Goal: Use online tool/utility: Utilize a website feature to perform a specific function

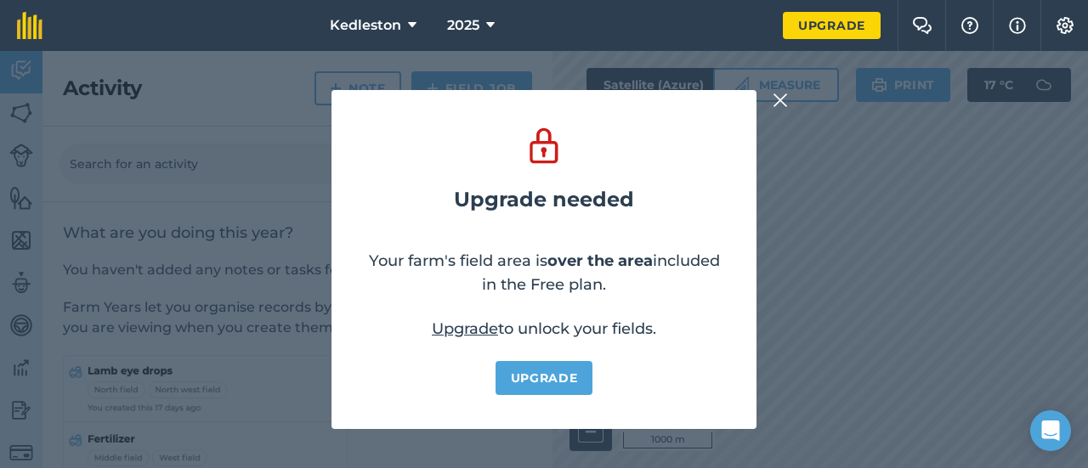
click at [783, 99] on img at bounding box center [779, 100] width 15 height 20
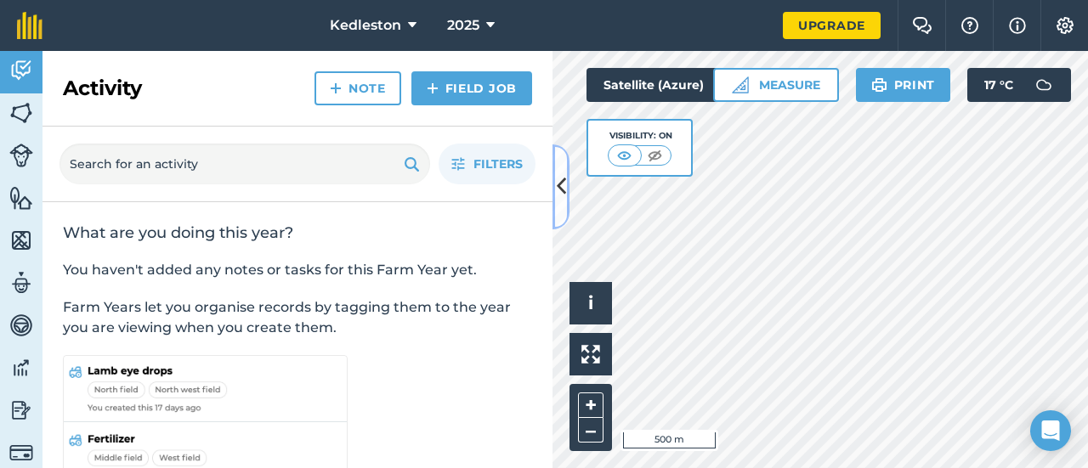
click at [562, 191] on icon at bounding box center [561, 187] width 9 height 30
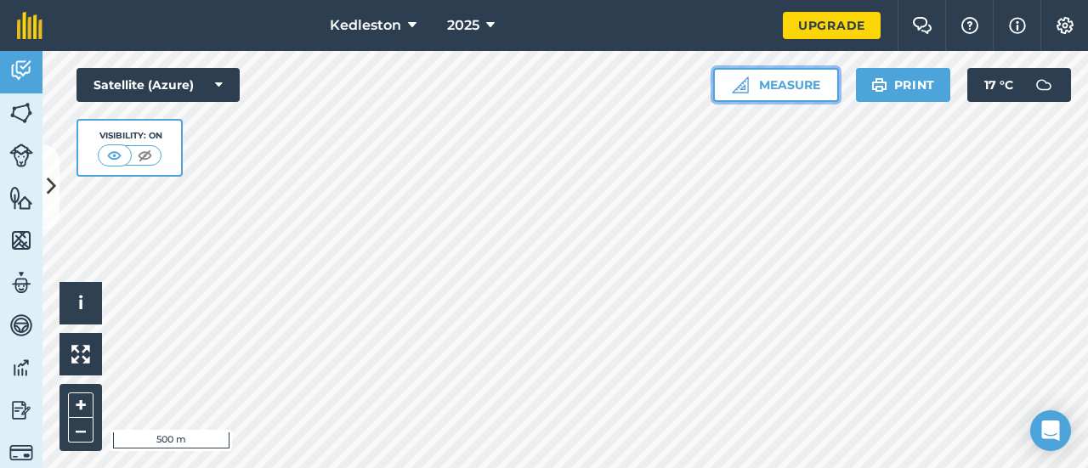
click at [792, 81] on button "Measure" at bounding box center [776, 85] width 126 height 34
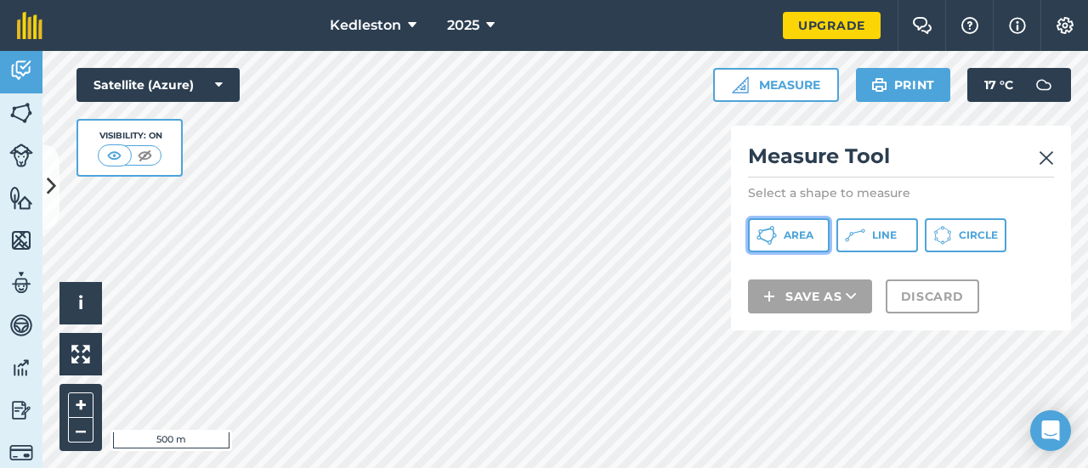
click at [802, 234] on span "Area" at bounding box center [798, 236] width 30 height 14
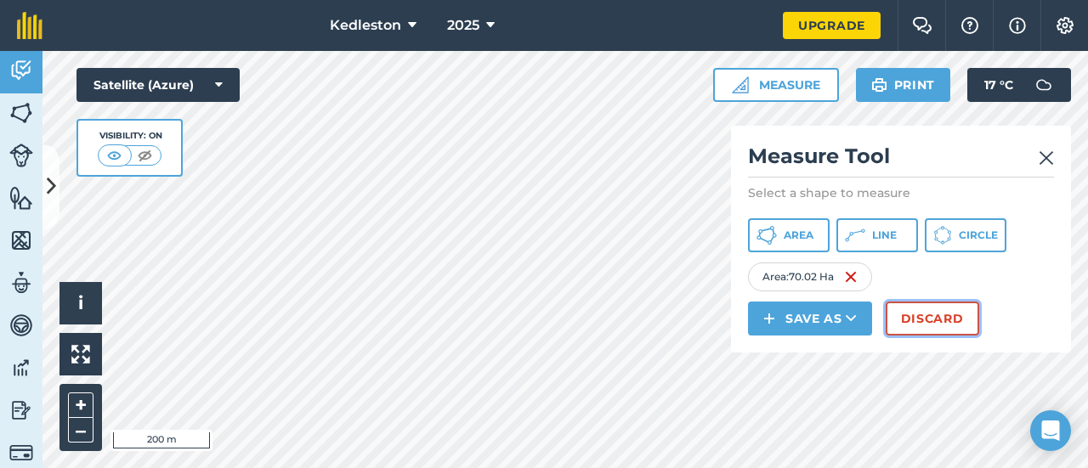
click at [933, 324] on button "Discard" at bounding box center [931, 319] width 93 height 34
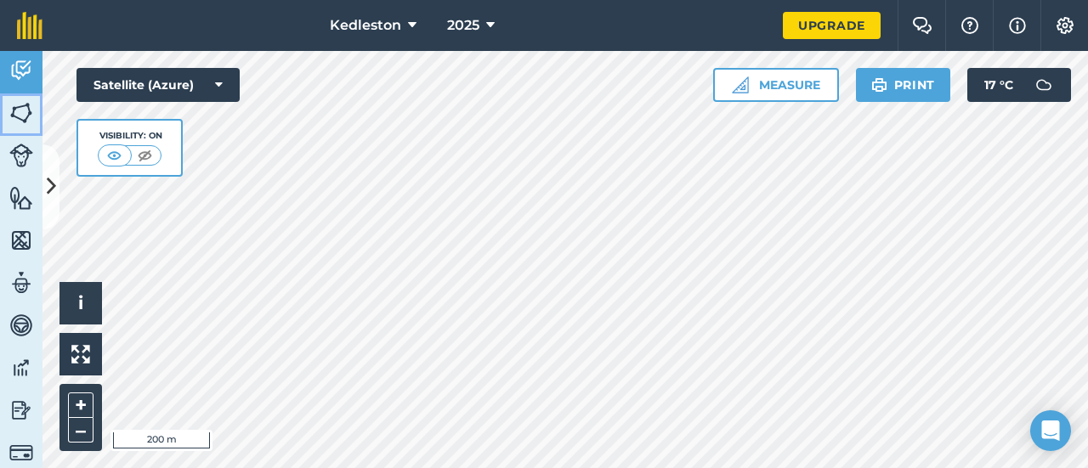
click at [21, 113] on img at bounding box center [21, 112] width 24 height 25
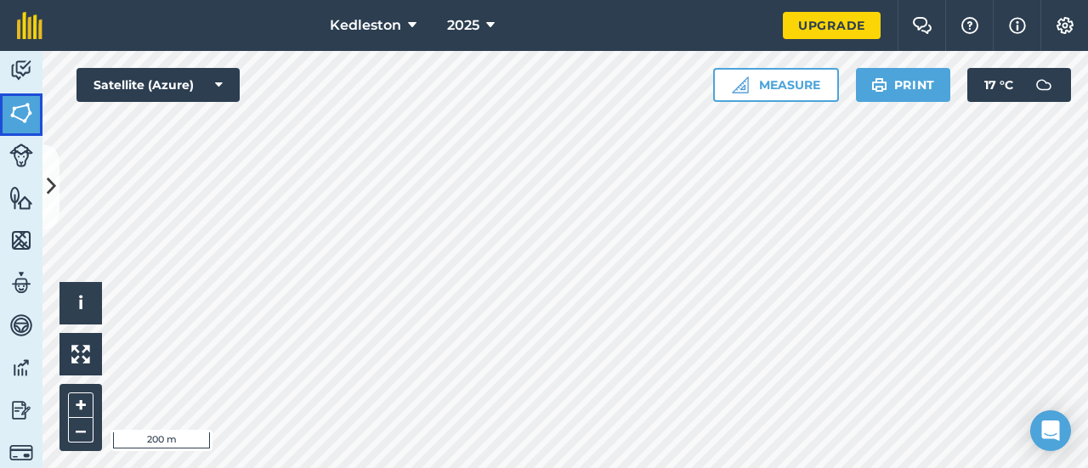
click at [21, 113] on img at bounding box center [21, 112] width 24 height 25
click at [53, 183] on icon at bounding box center [51, 187] width 9 height 30
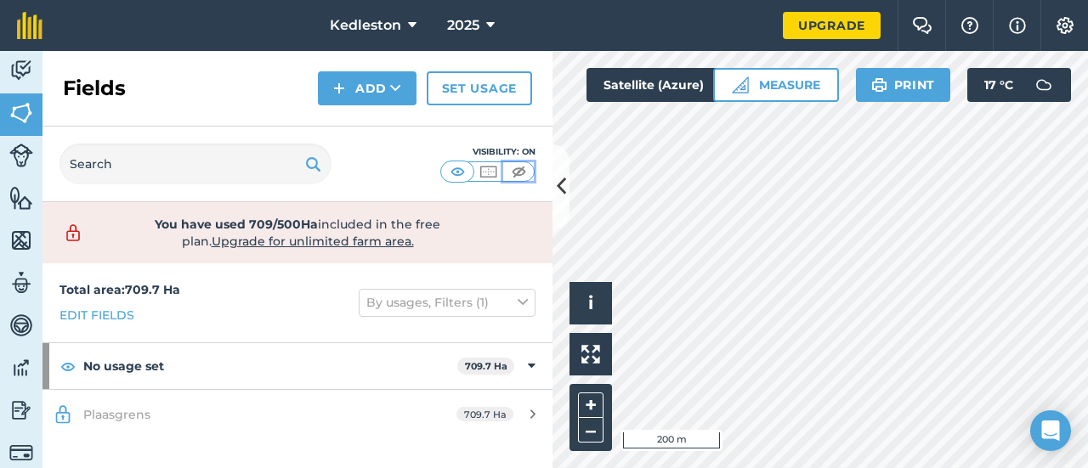
click at [517, 174] on img at bounding box center [518, 171] width 21 height 17
click at [559, 178] on icon at bounding box center [561, 187] width 9 height 30
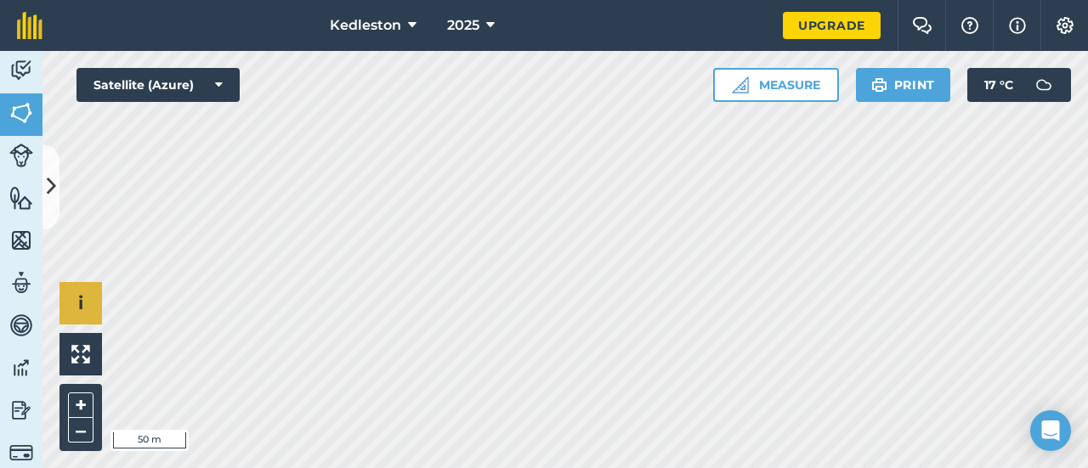
click at [92, 295] on div "Click to start drawing i © 2025 TomTom, Microsoft 50 m + –" at bounding box center [564, 259] width 1045 height 417
